Goal: Task Accomplishment & Management: Use online tool/utility

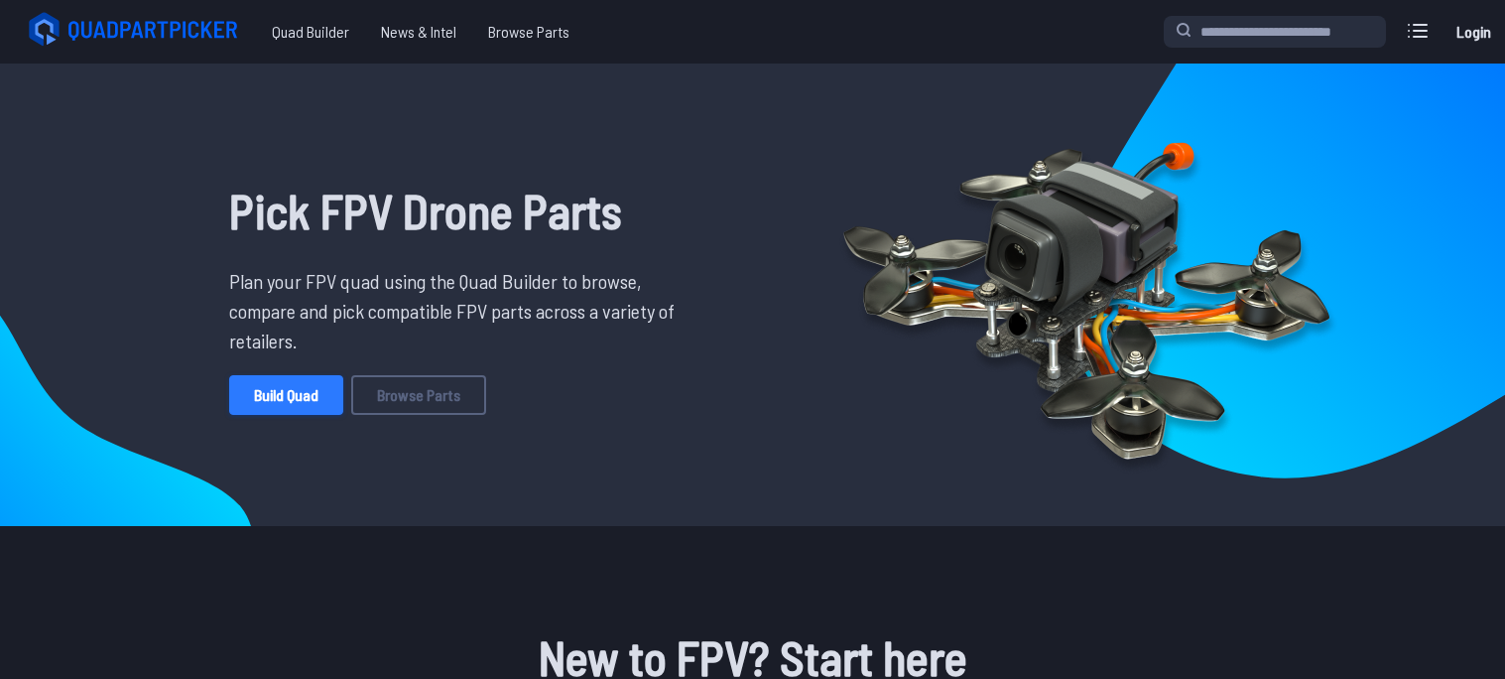
click at [255, 407] on link "Build Quad" at bounding box center [286, 395] width 114 height 40
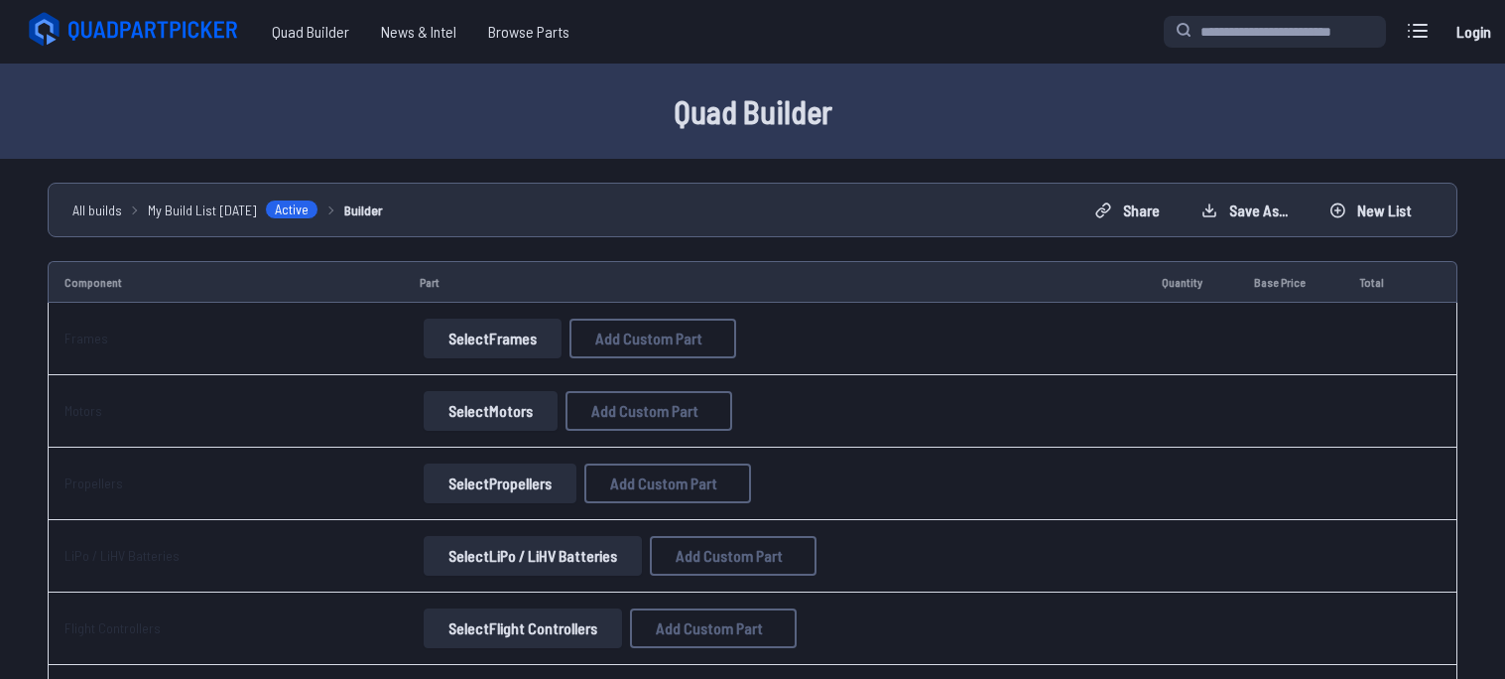
click at [471, 354] on button "Select Frames" at bounding box center [493, 338] width 138 height 40
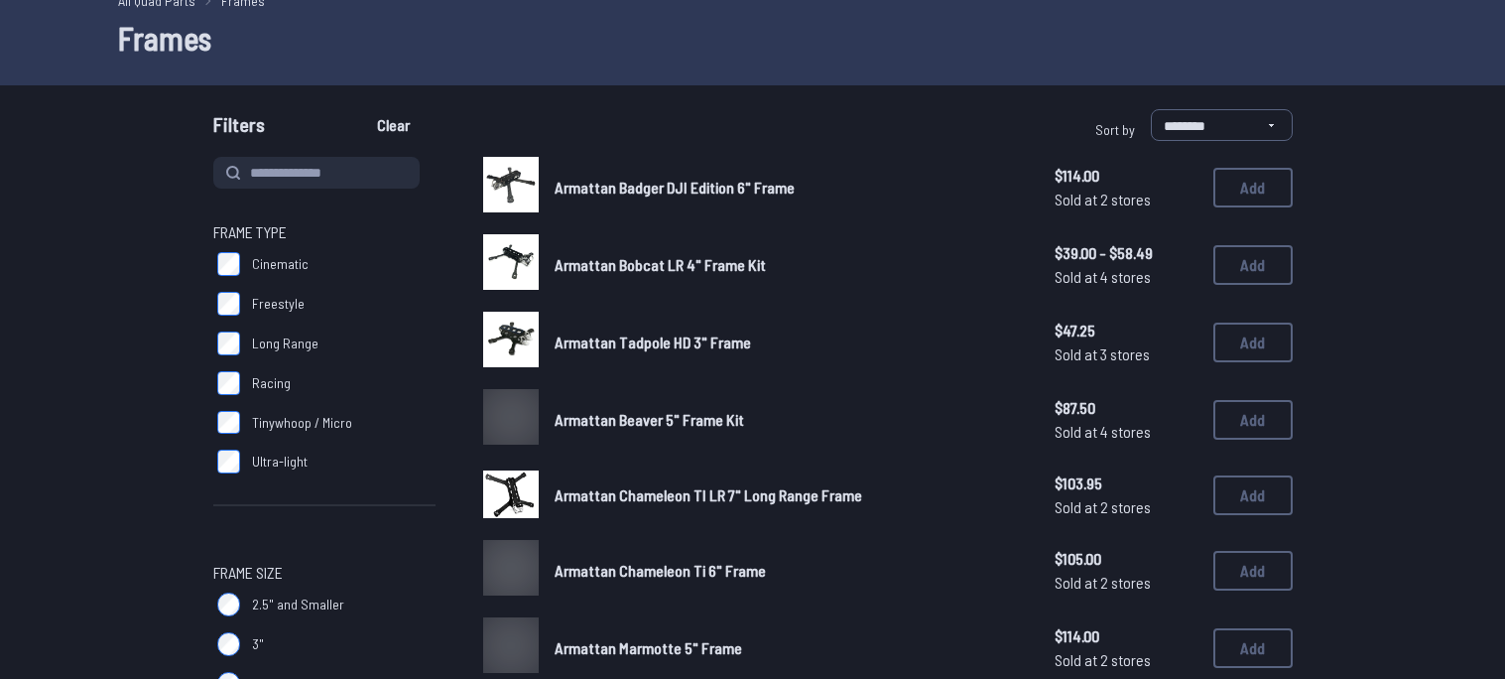
scroll to position [95, 0]
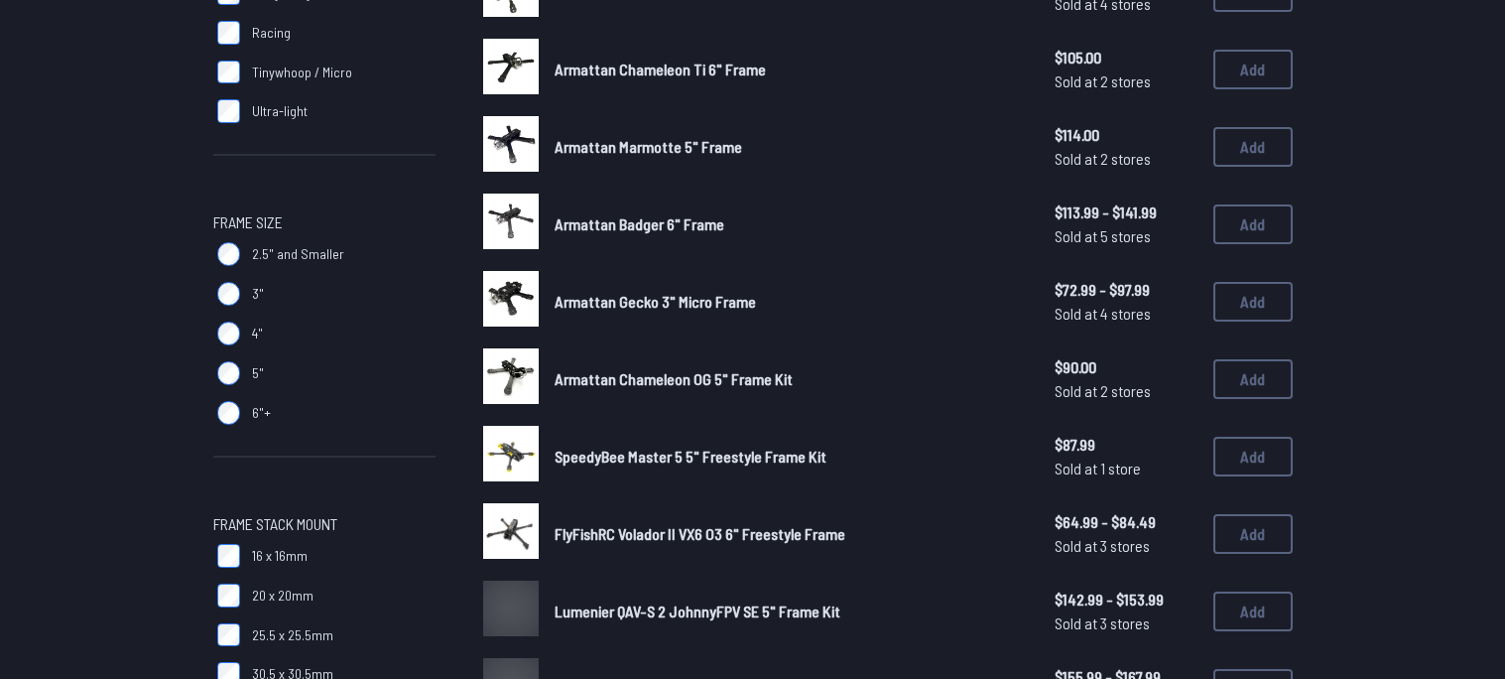
scroll to position [521, 0]
